Goal: Navigation & Orientation: Find specific page/section

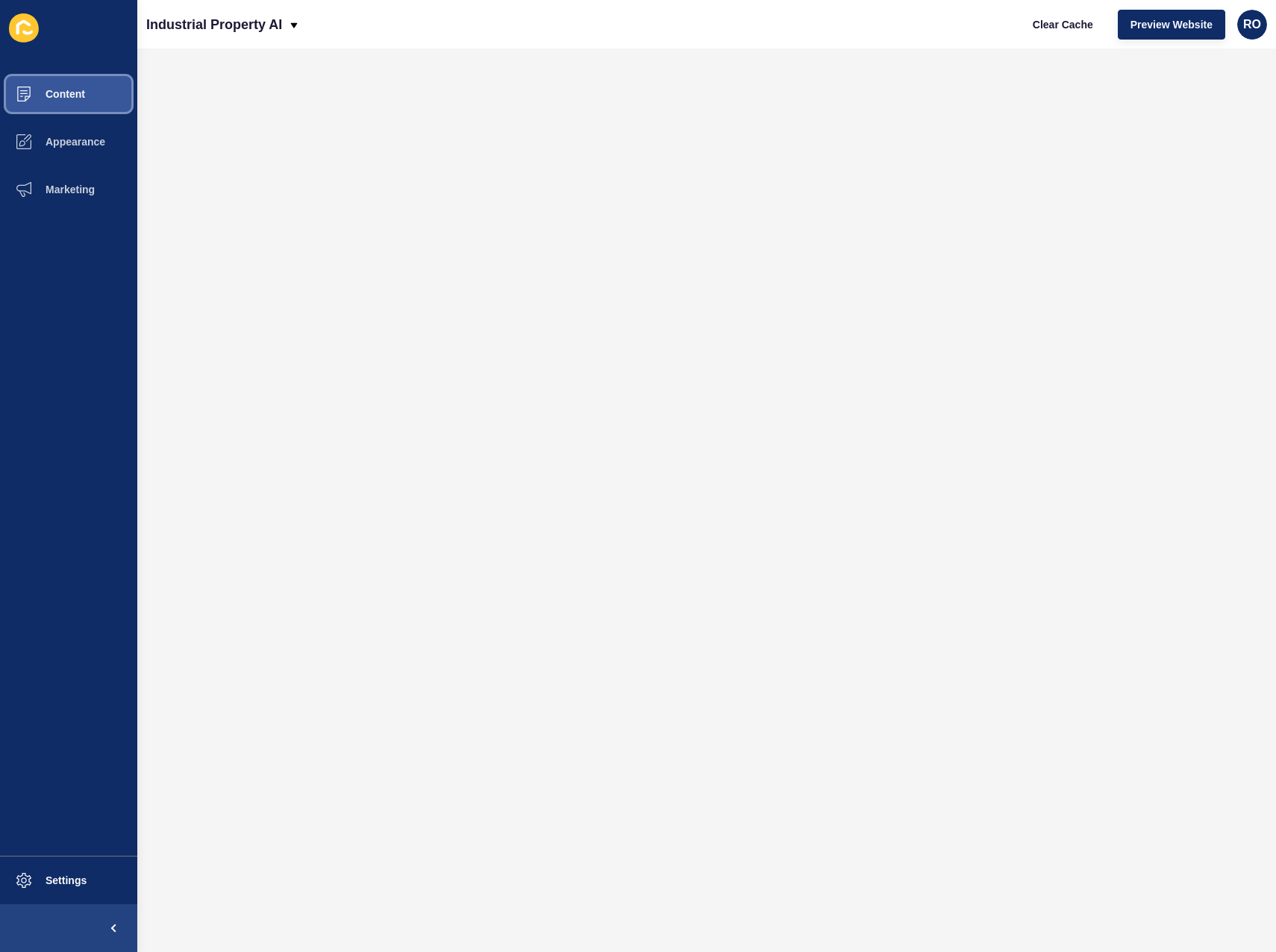
click at [77, 90] on span "Content" at bounding box center [41, 94] width 87 height 12
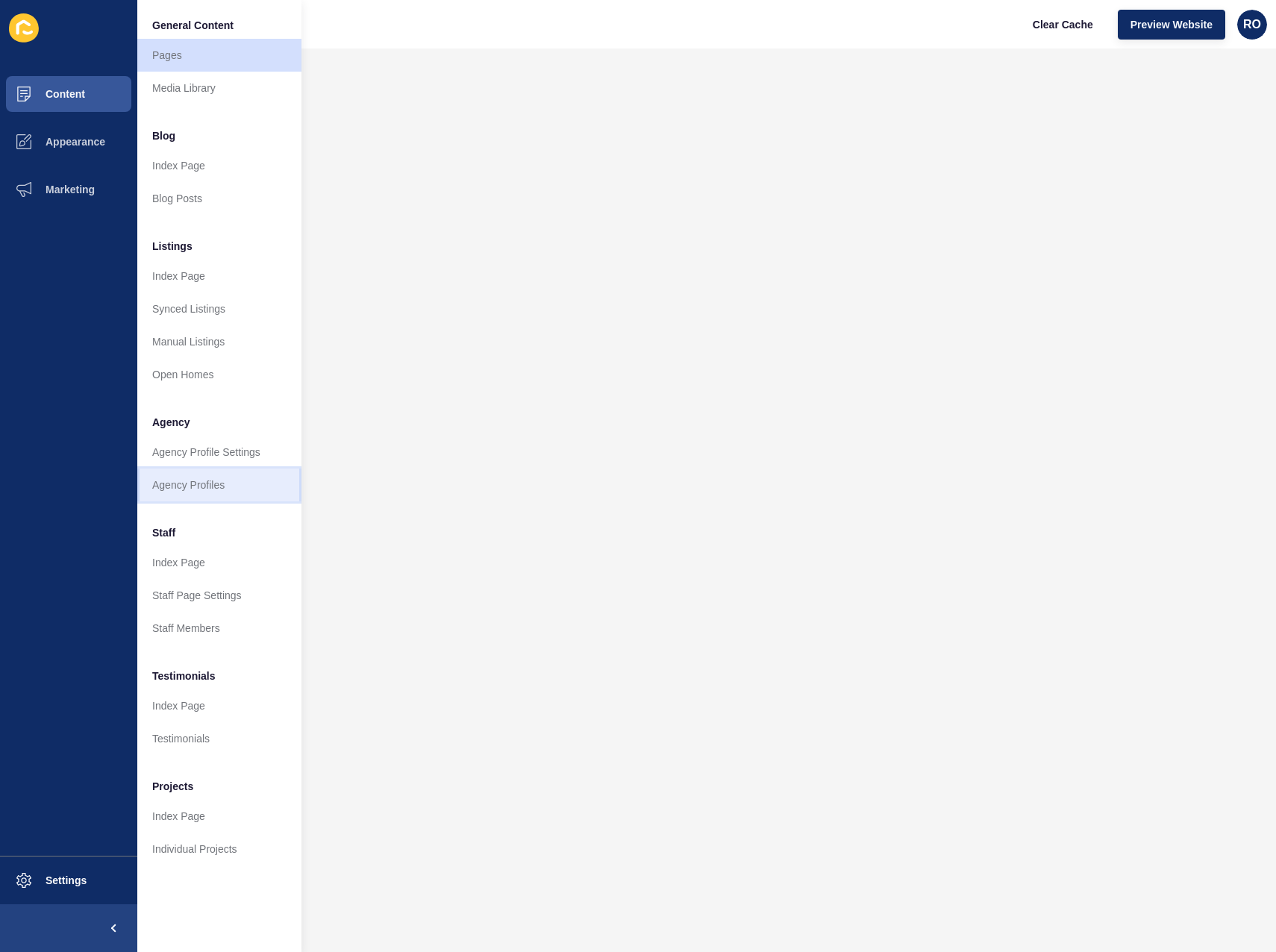
click at [217, 483] on link "Agency Profiles" at bounding box center [219, 484] width 164 height 33
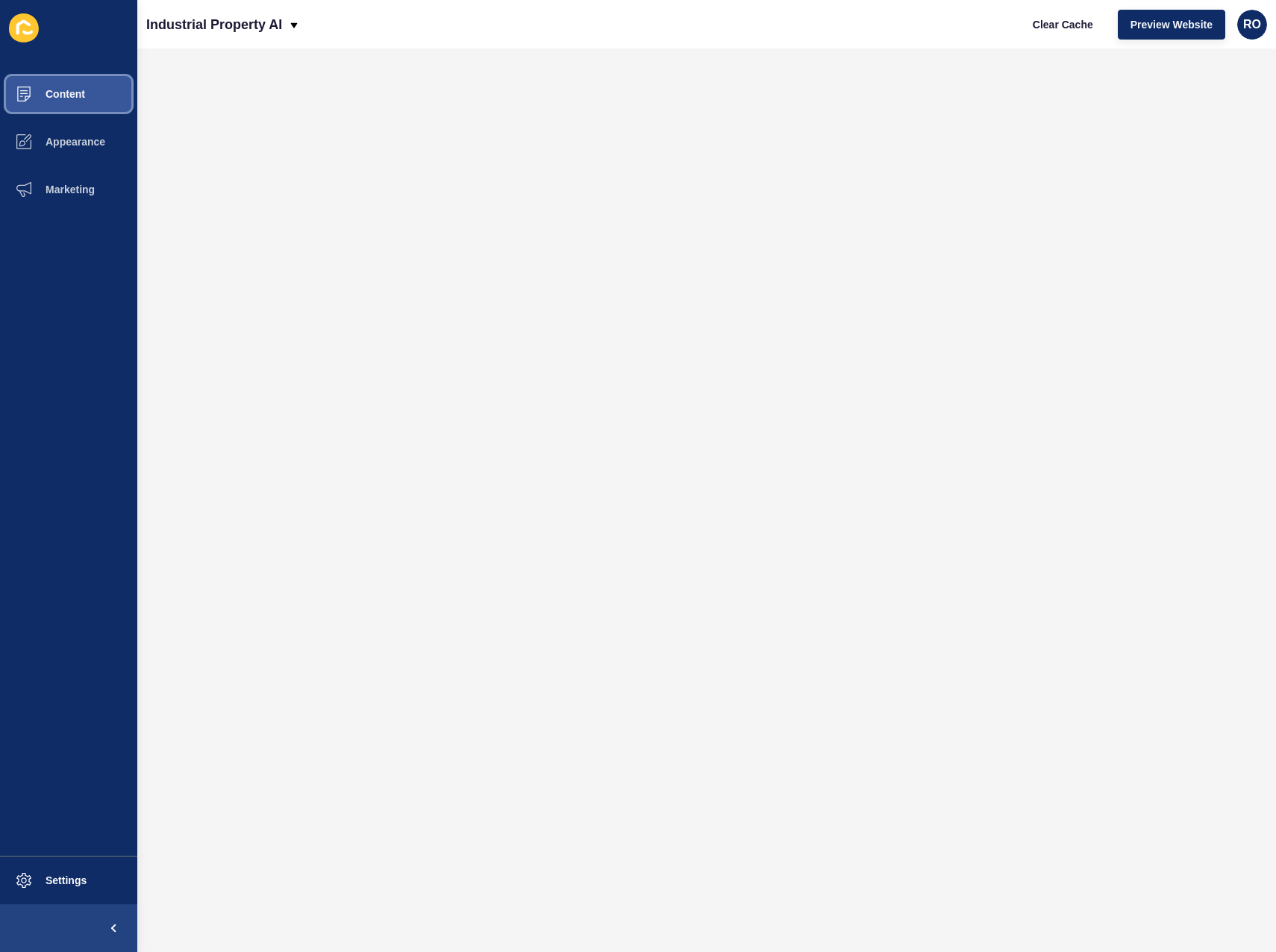
click at [75, 99] on span "Content" at bounding box center [41, 94] width 87 height 12
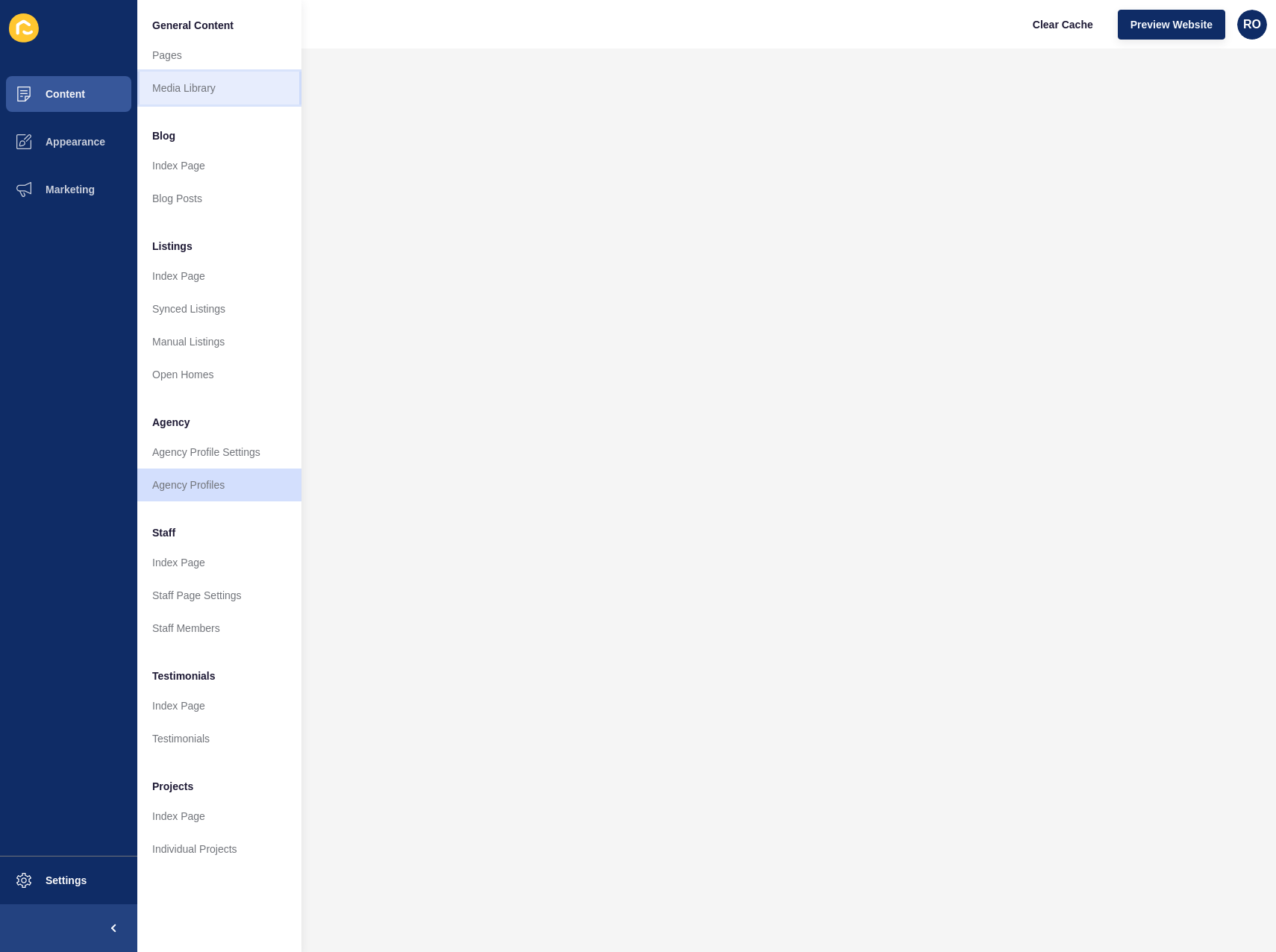
click at [215, 90] on link "Media Library" at bounding box center [219, 88] width 164 height 33
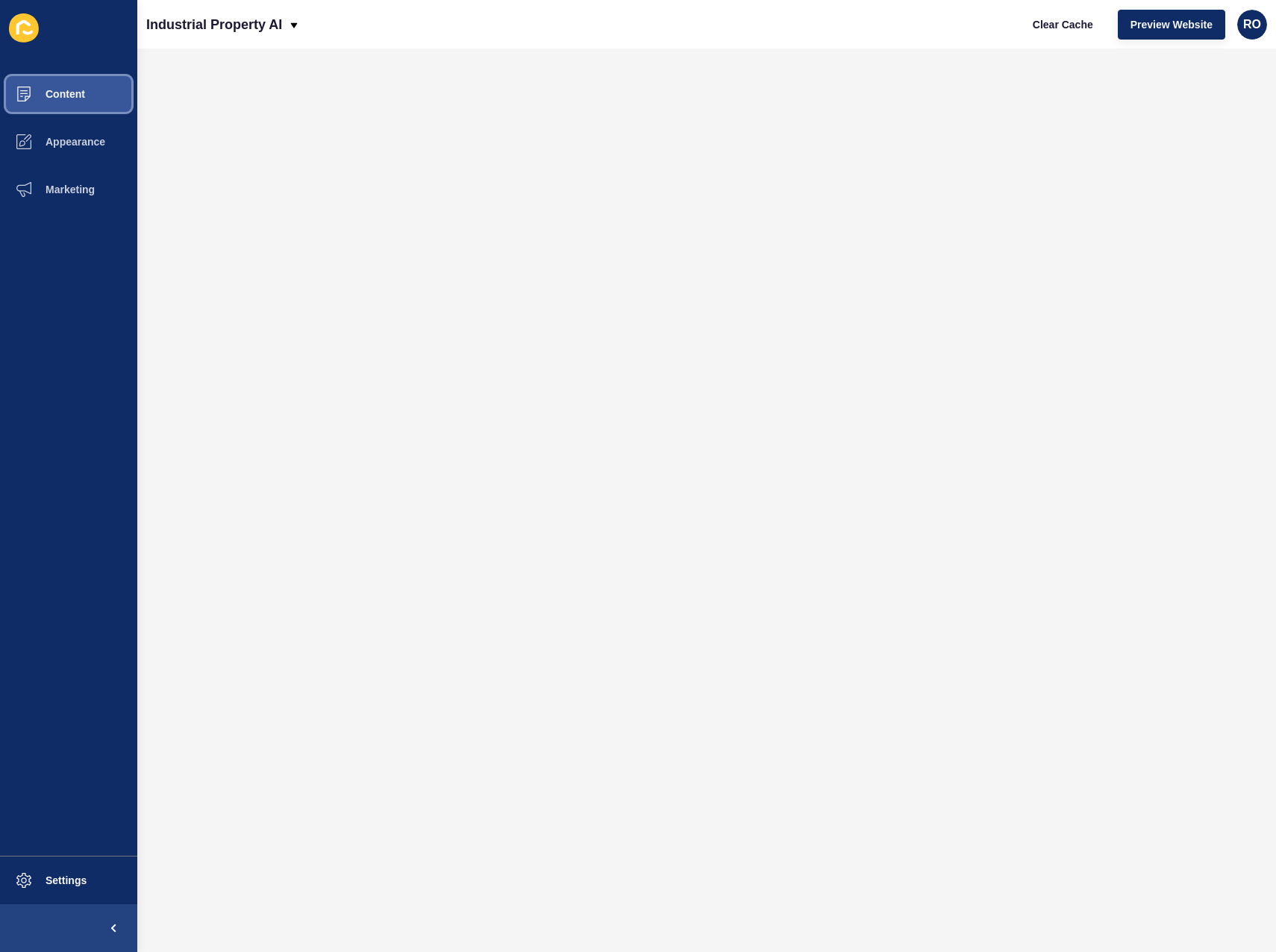
click at [93, 100] on button "Content" at bounding box center [68, 94] width 137 height 47
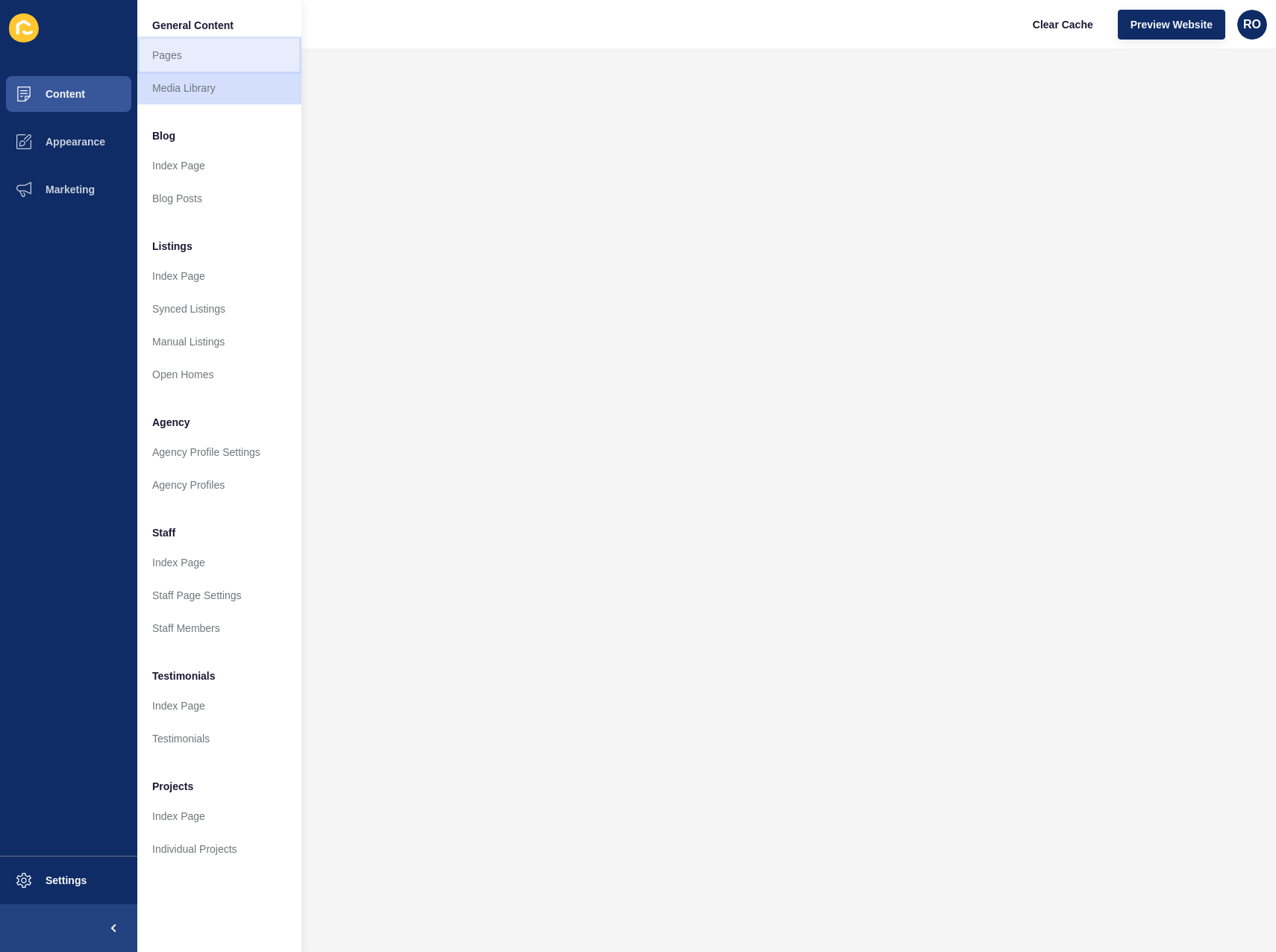
click at [192, 59] on link "Pages" at bounding box center [219, 54] width 164 height 33
